Goal: Information Seeking & Learning: Learn about a topic

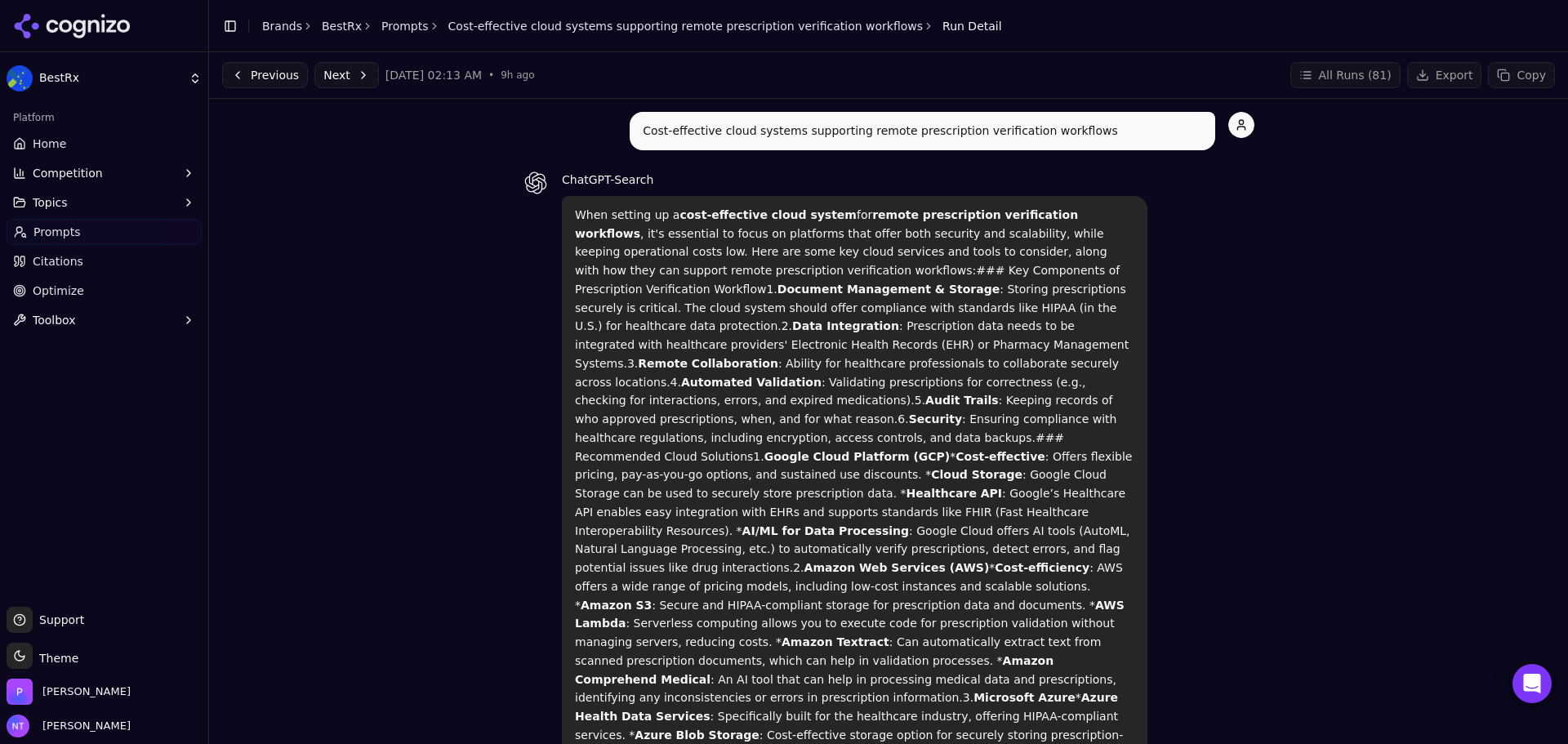
click at [341, 27] on link "BestRx" at bounding box center [341, 26] width 40 height 16
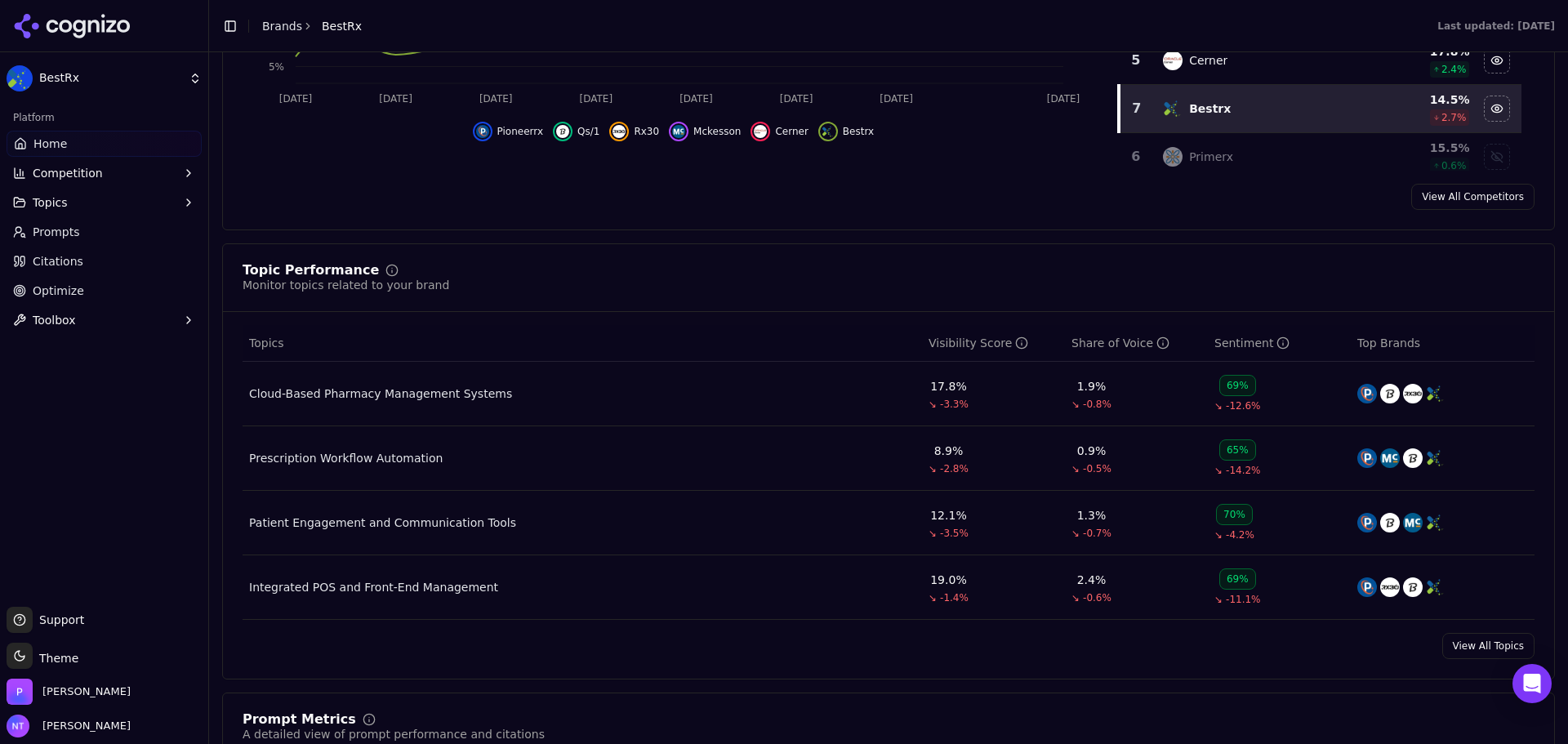
scroll to position [817, 0]
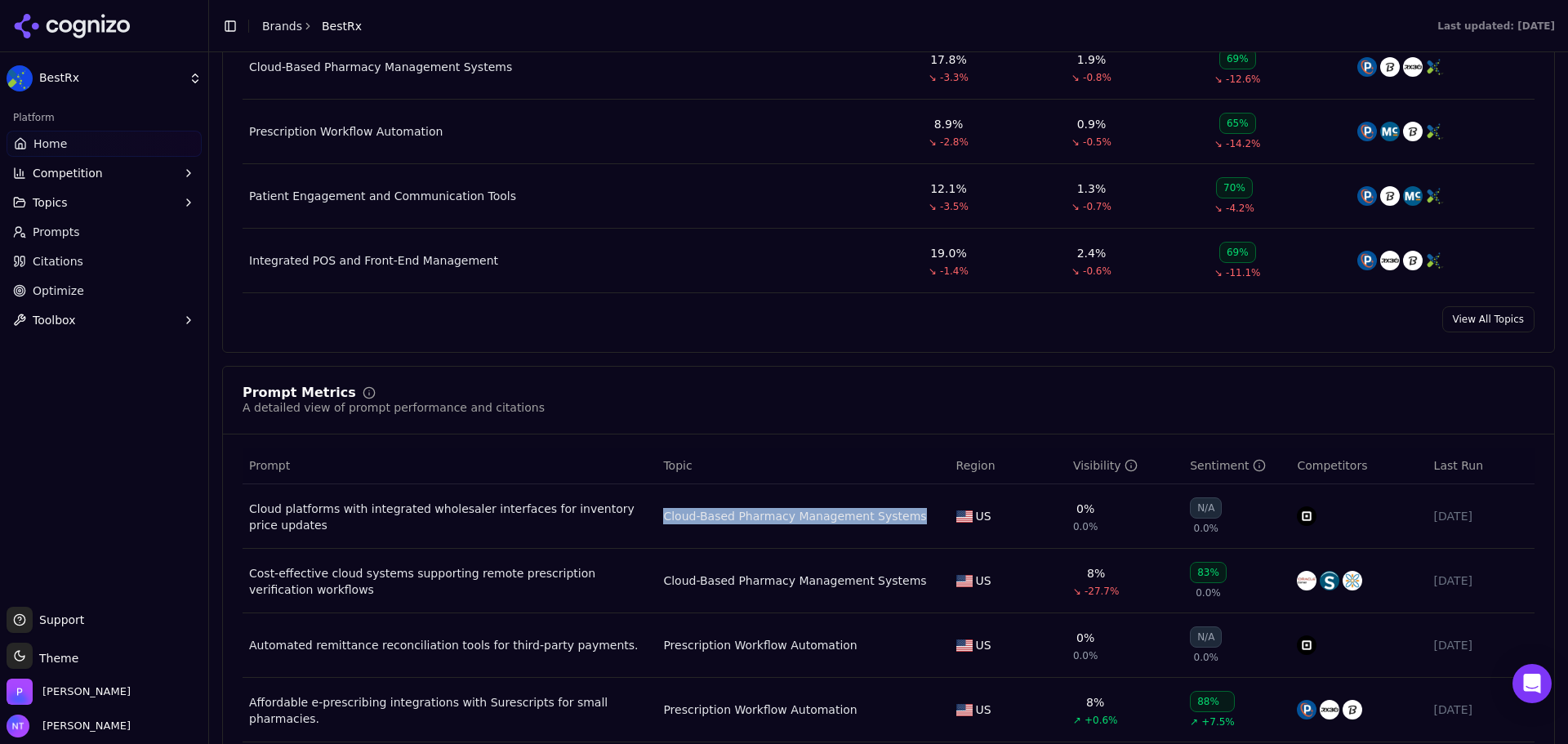
drag, startPoint x: 903, startPoint y: 530, endPoint x: 660, endPoint y: 519, distance: 243.2
click at [660, 519] on td "Cloud-Based Pharmacy Management Systems" at bounding box center [803, 516] width 292 height 64
copy div "Cloud-Based Pharmacy Management Systems"
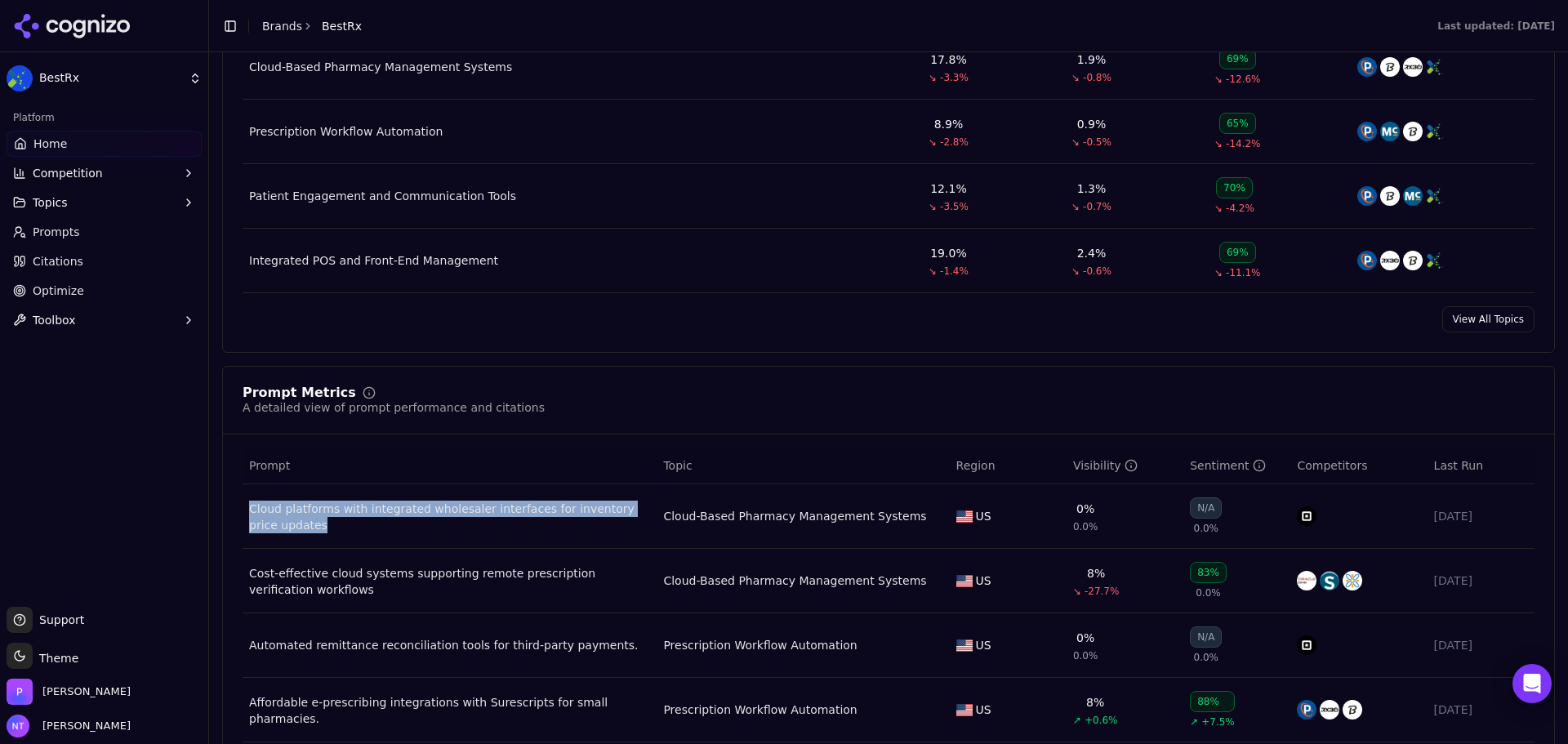
drag, startPoint x: 542, startPoint y: 543, endPoint x: 251, endPoint y: 507, distance: 293.2
click at [251, 507] on td "Cloud platforms with integrated wholesaler interfaces for inventory price updat…" at bounding box center [450, 516] width 414 height 64
copy div "Cloud platforms with integrated wholesaler interfaces for inventory price updat…"
